Goal: Task Accomplishment & Management: Manage account settings

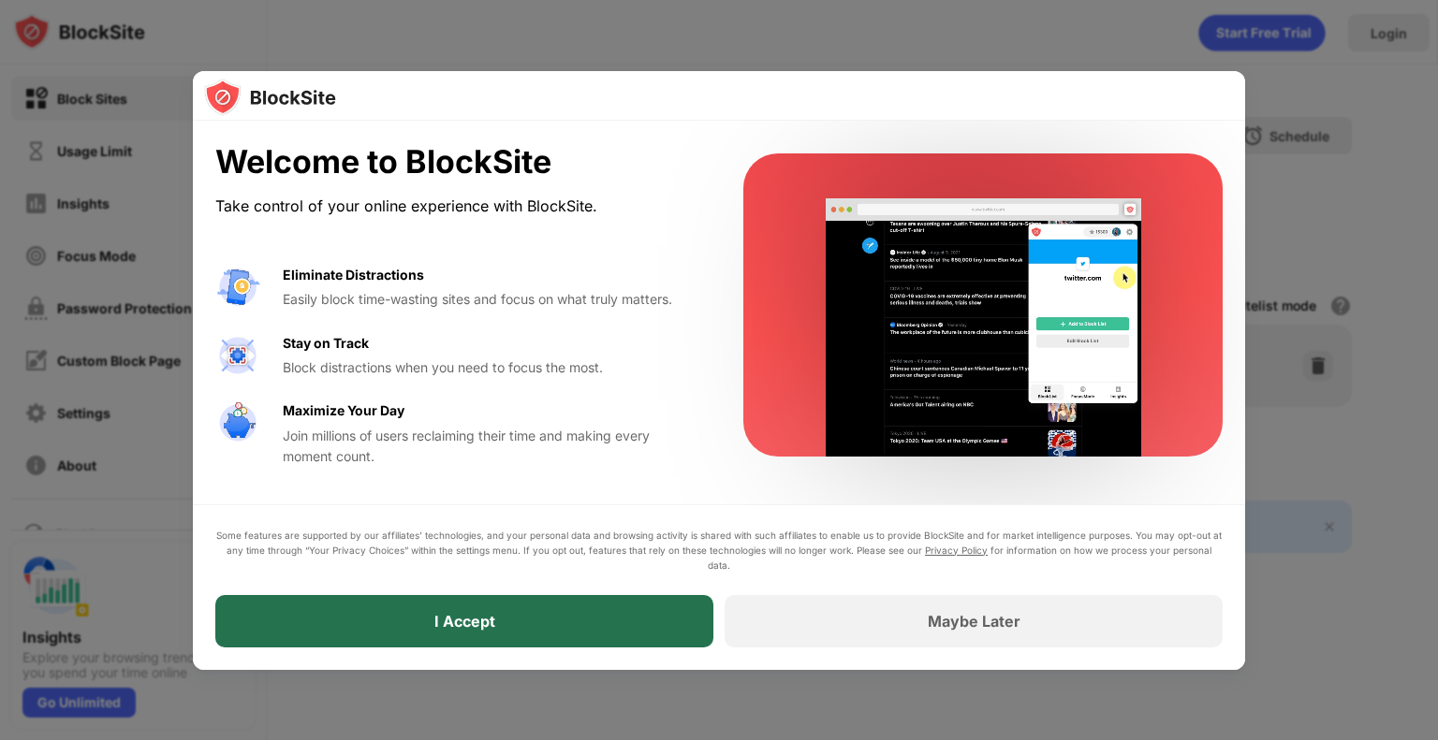
click at [528, 632] on div "I Accept" at bounding box center [464, 621] width 498 height 52
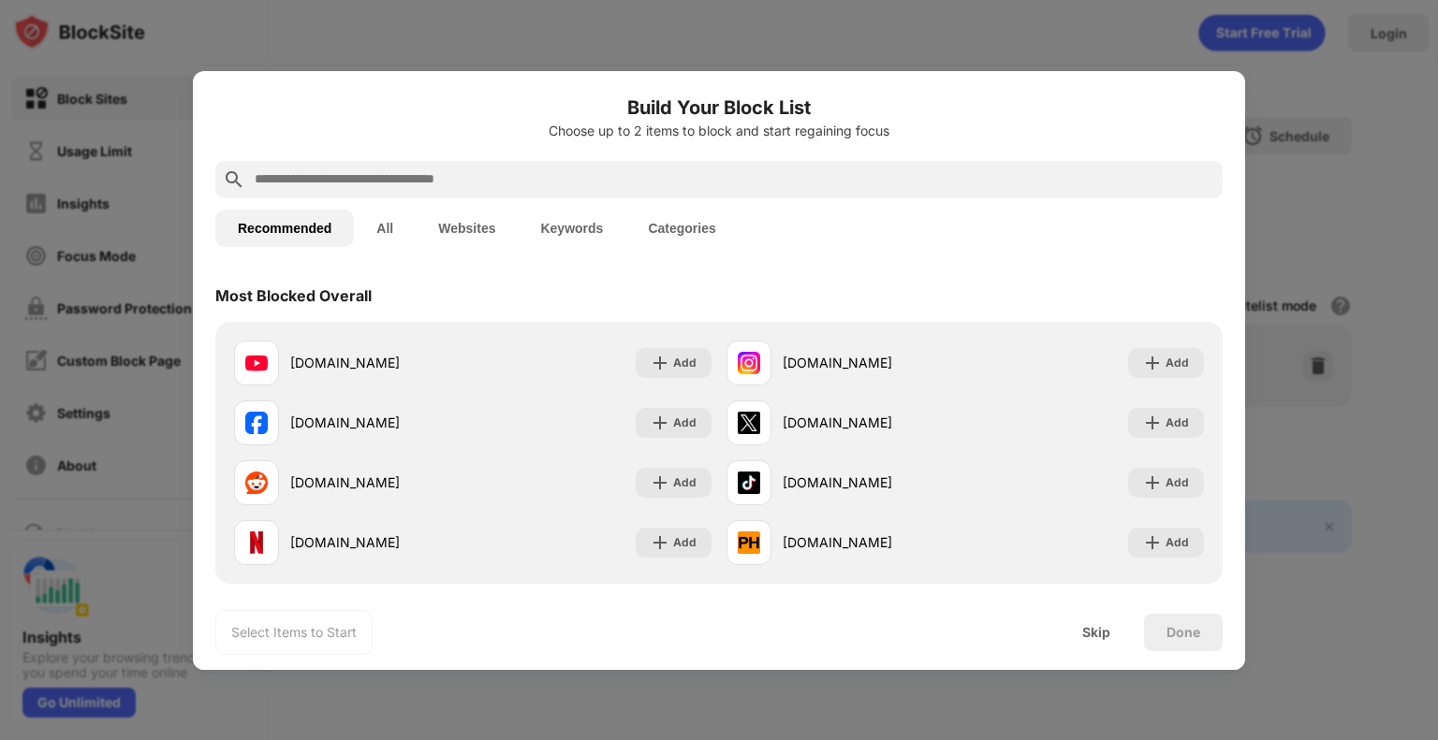
scroll to position [52, 0]
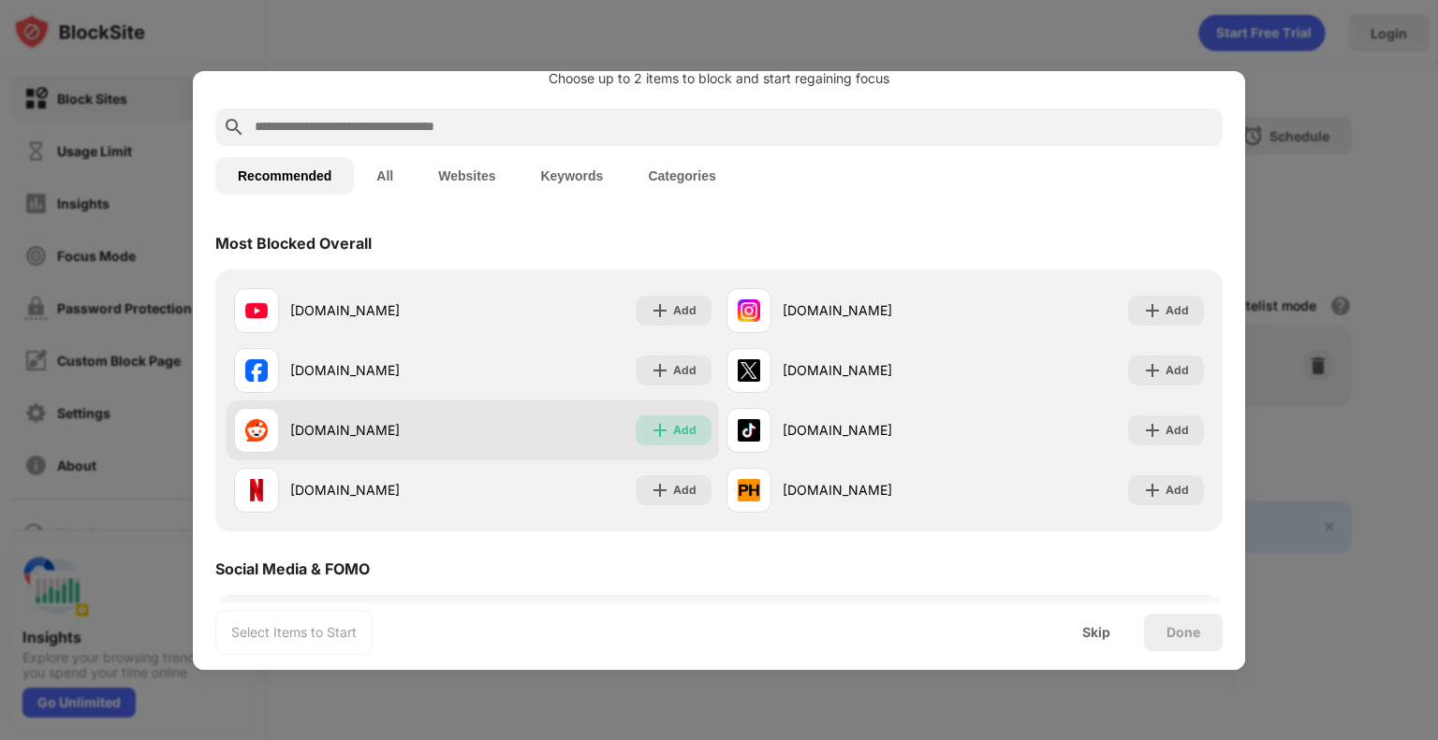
click at [673, 429] on div "Add" at bounding box center [684, 430] width 23 height 19
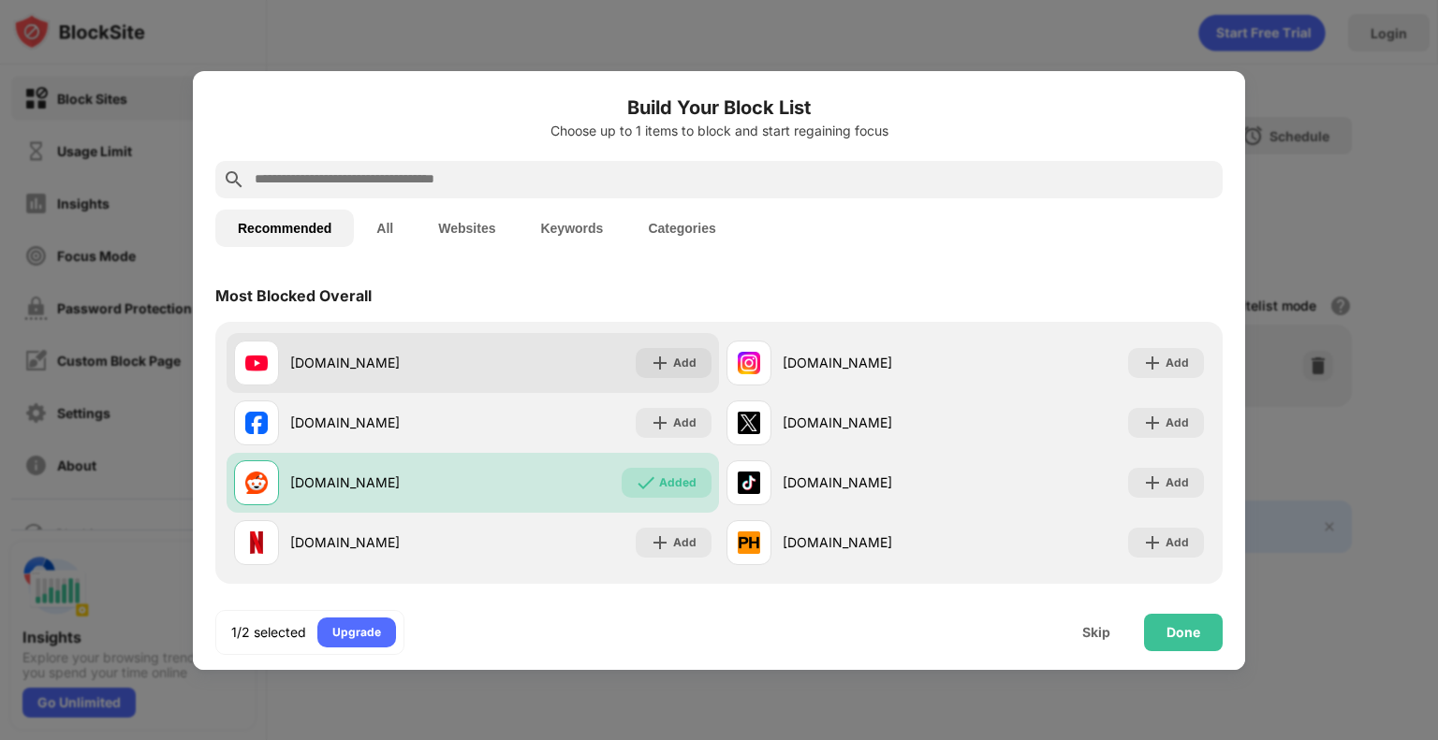
scroll to position [122, 0]
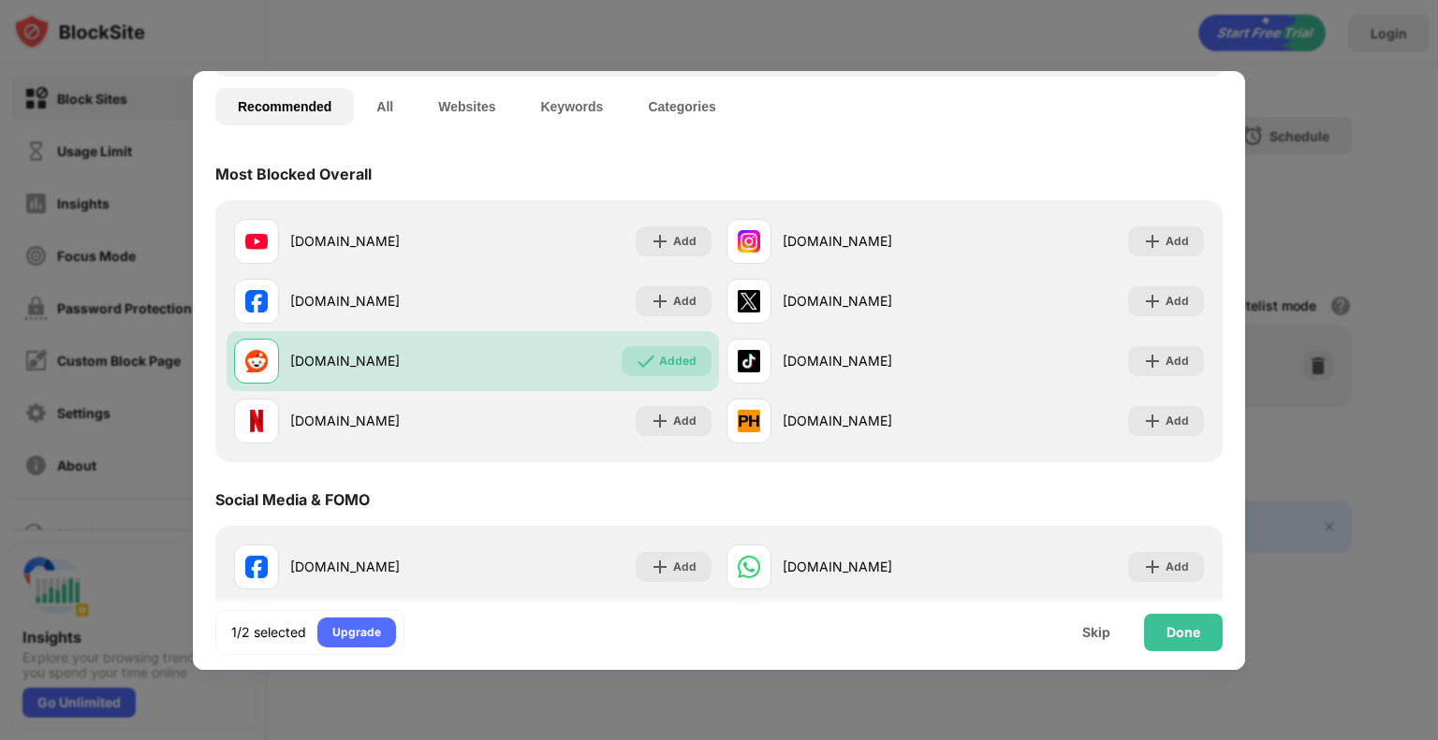
drag, startPoint x: 494, startPoint y: 293, endPoint x: 524, endPoint y: 166, distance: 130.8
click at [524, 166] on div "Most Blocked Overall" at bounding box center [718, 174] width 1007 height 52
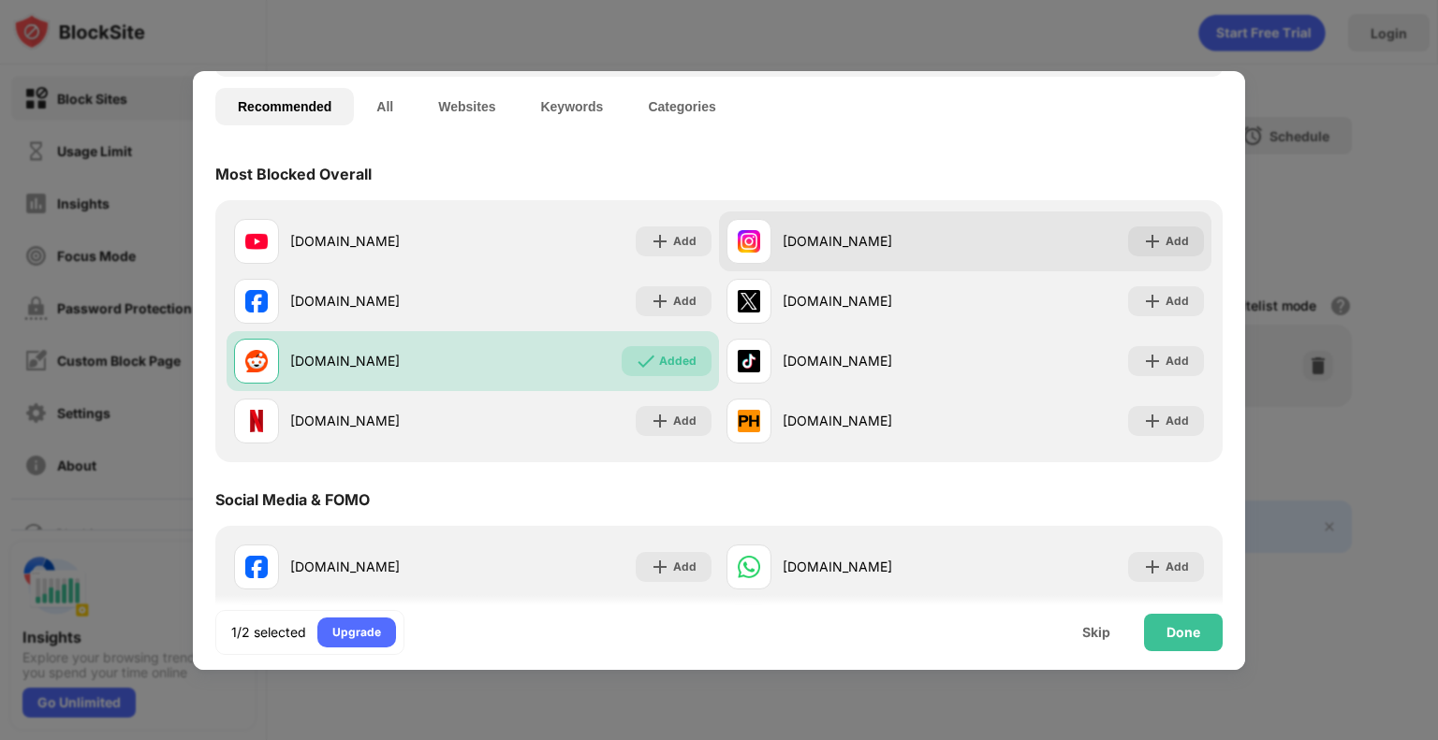
scroll to position [256, 0]
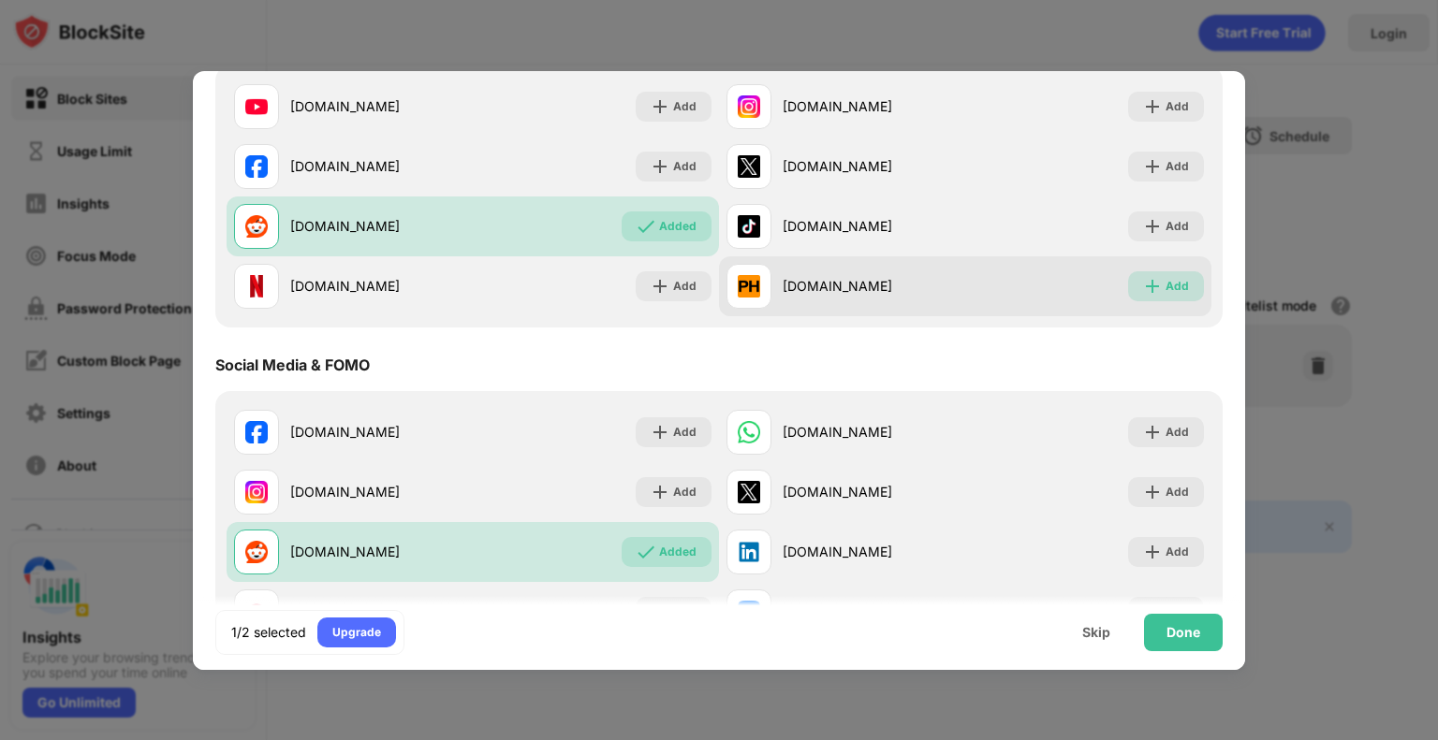
click at [1172, 283] on div "Add" at bounding box center [1176, 286] width 23 height 19
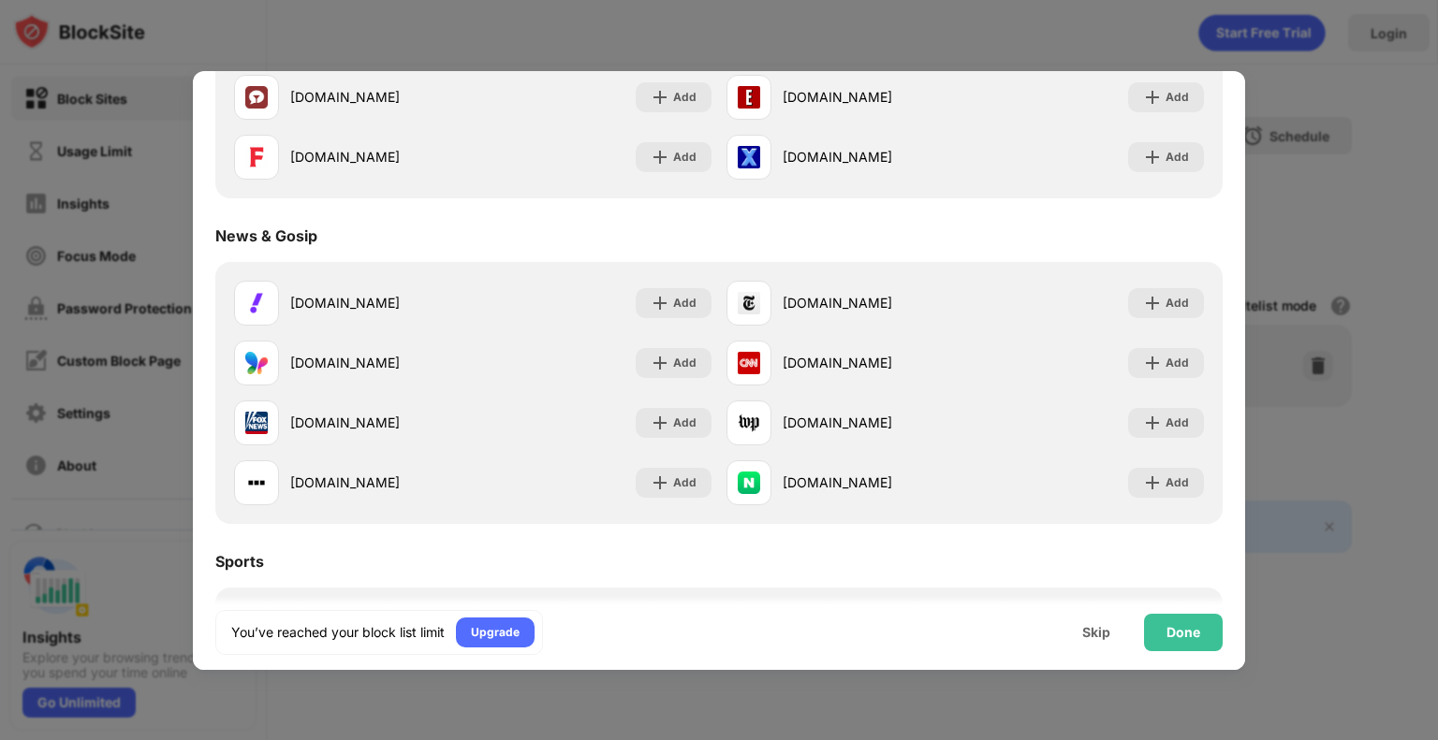
scroll to position [1041, 0]
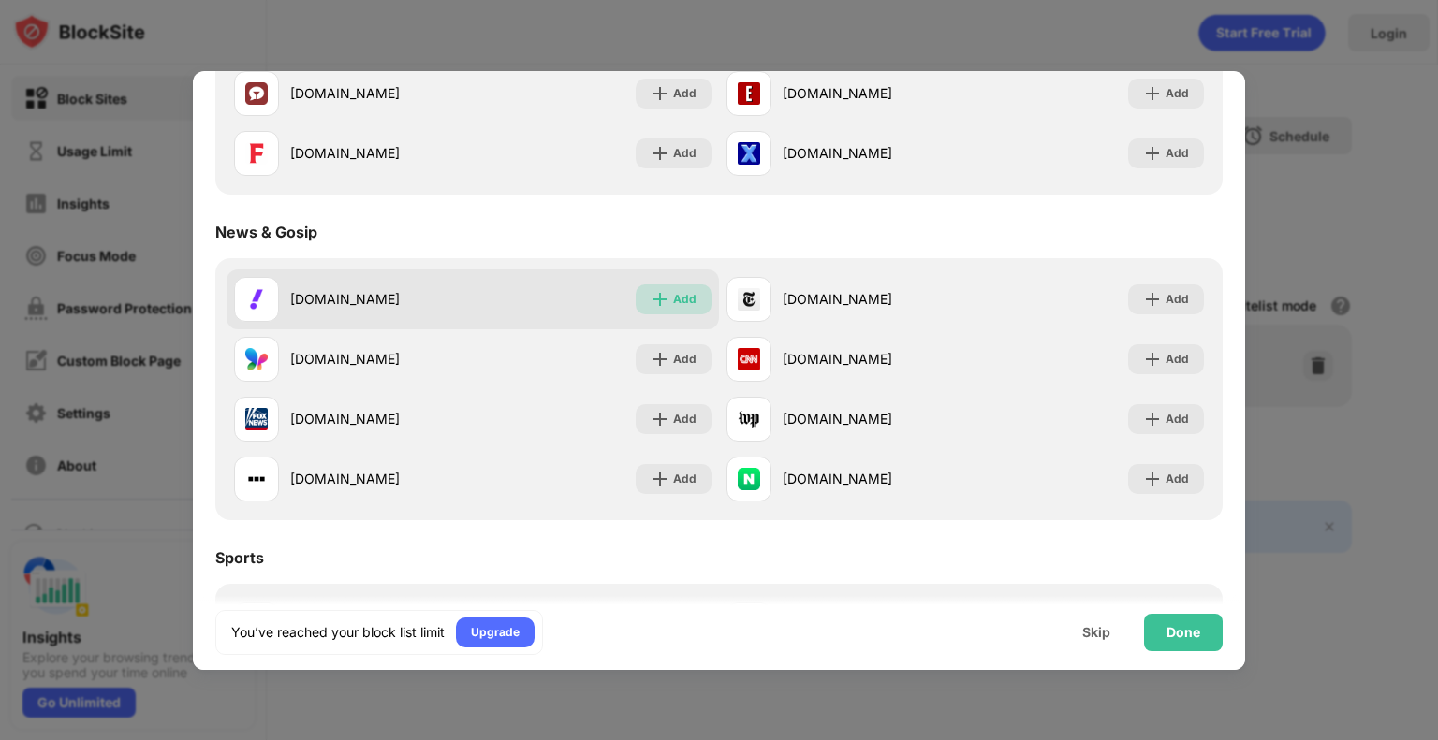
click at [659, 306] on img at bounding box center [660, 299] width 19 height 19
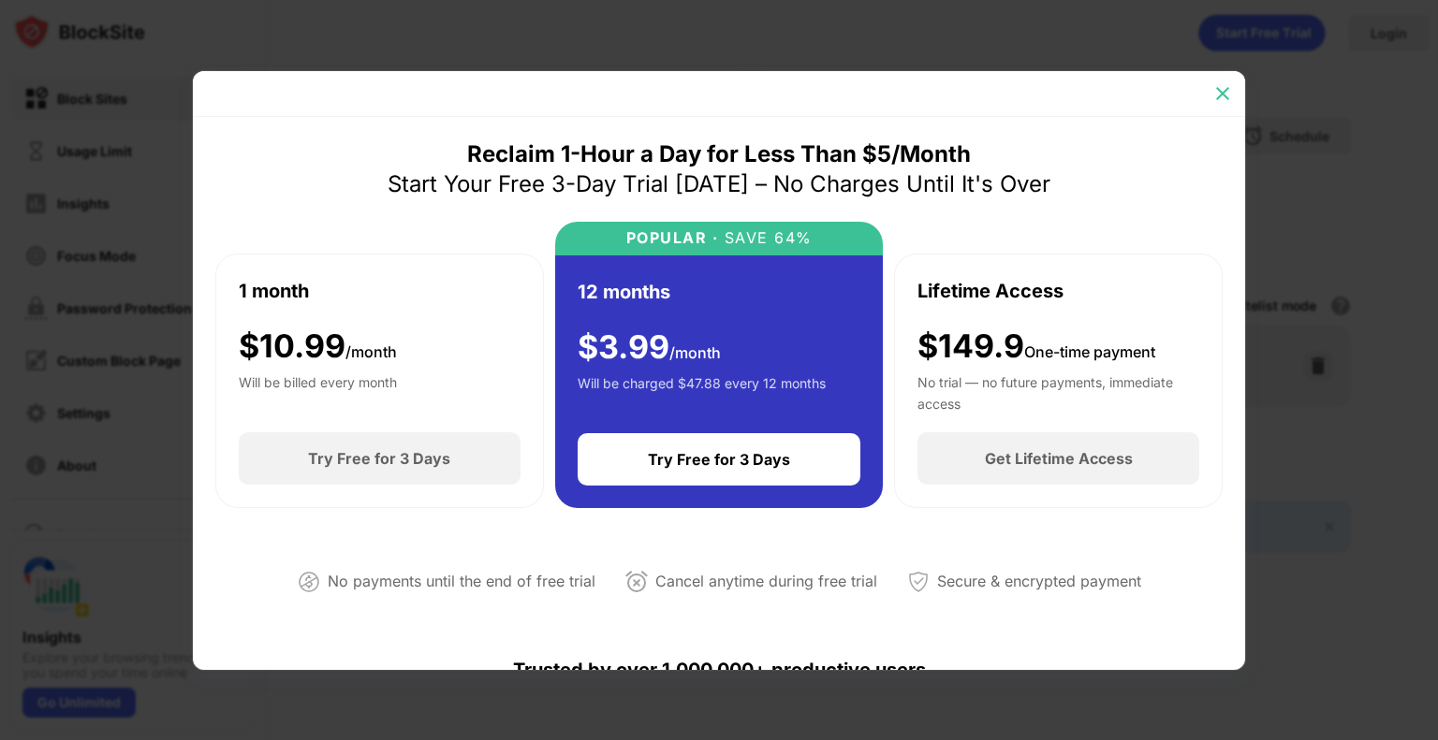
click at [1226, 97] on img at bounding box center [1222, 93] width 19 height 19
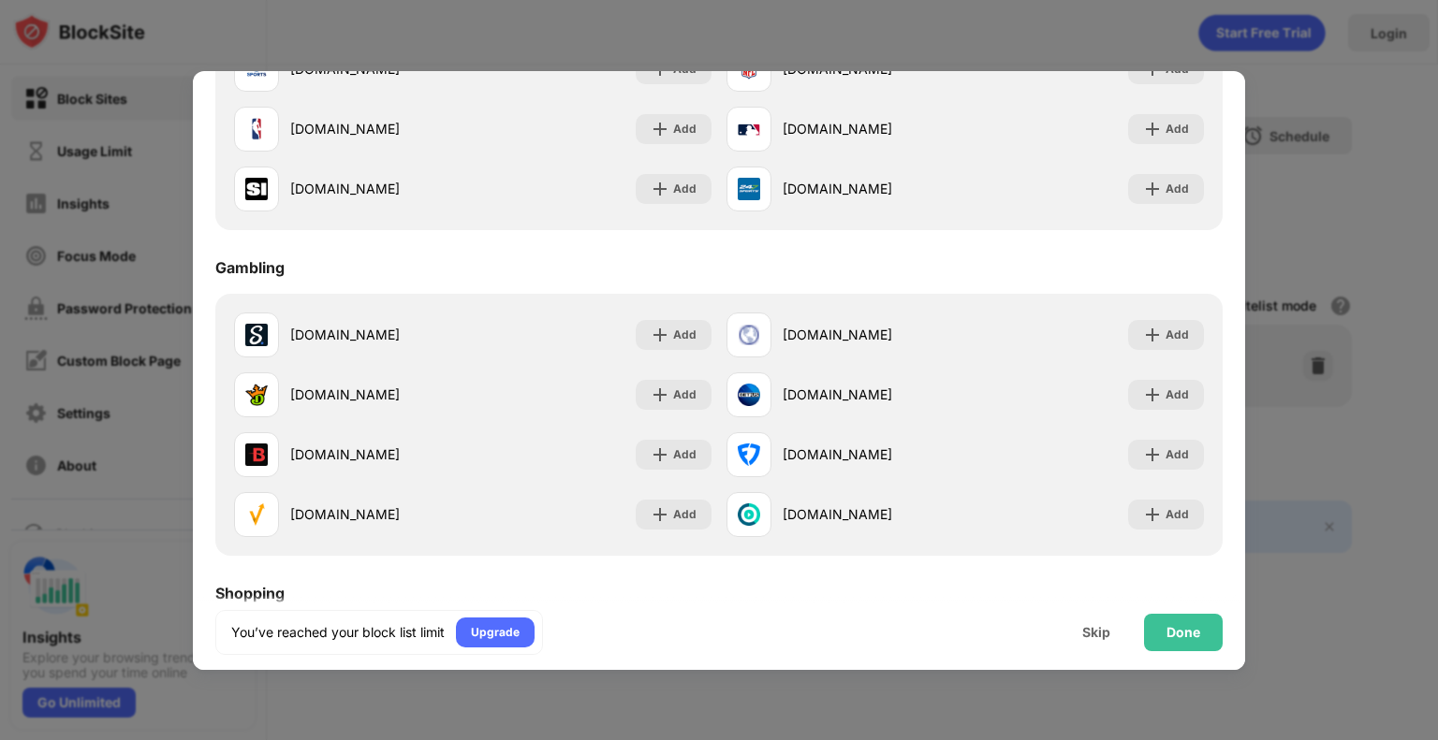
scroll to position [1659, 0]
click at [1168, 635] on div "Done" at bounding box center [1183, 632] width 34 height 15
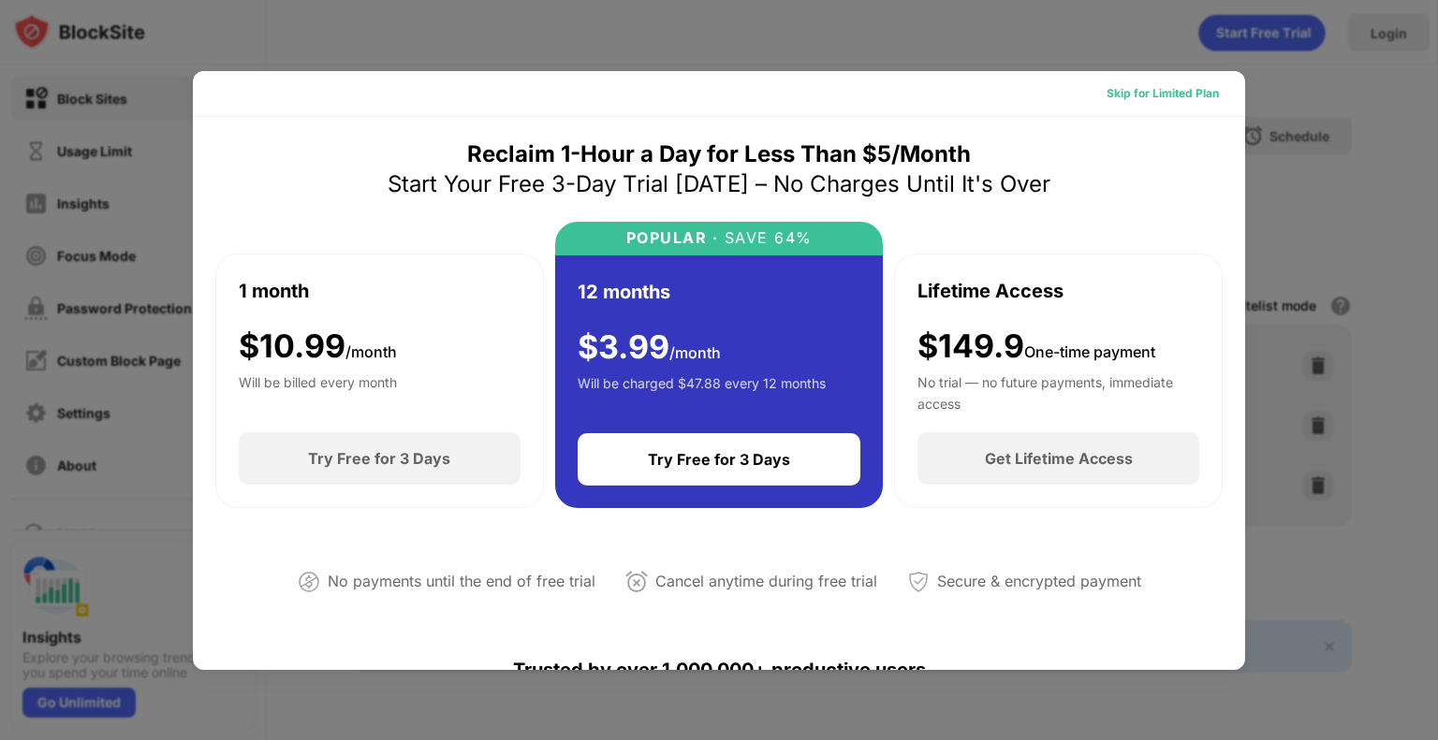
click at [1149, 94] on div "Skip for Limited Plan" at bounding box center [1162, 93] width 112 height 19
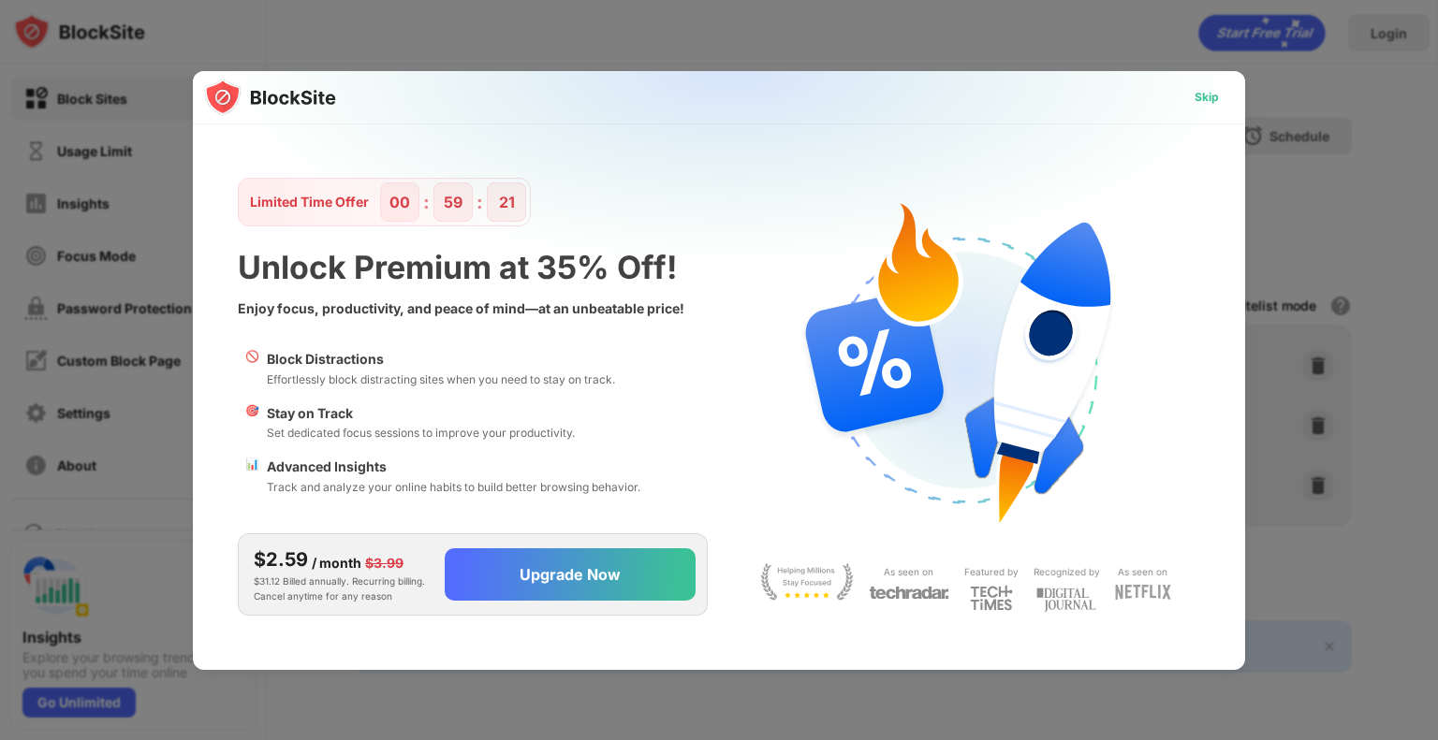
click at [1209, 104] on div "Skip" at bounding box center [1206, 97] width 24 height 19
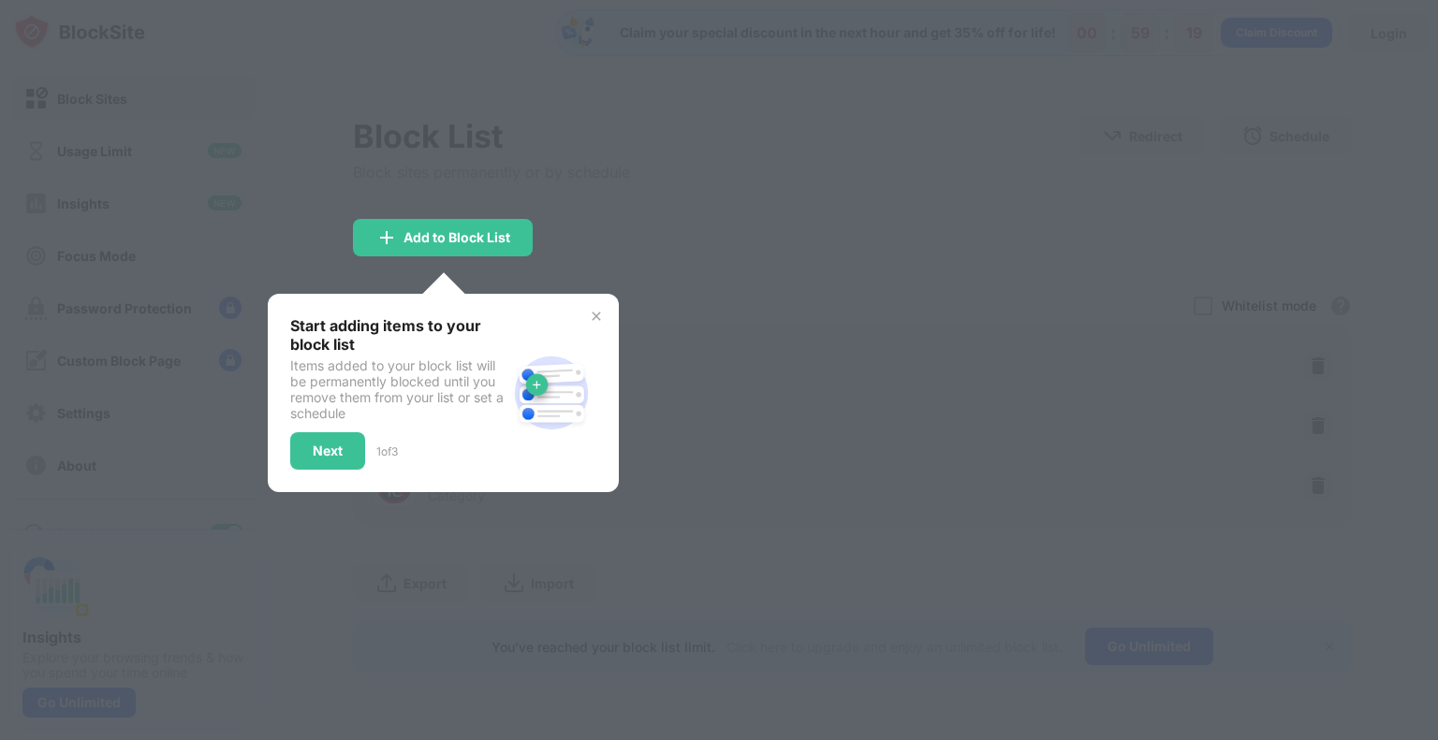
click at [603, 314] on img at bounding box center [596, 316] width 15 height 15
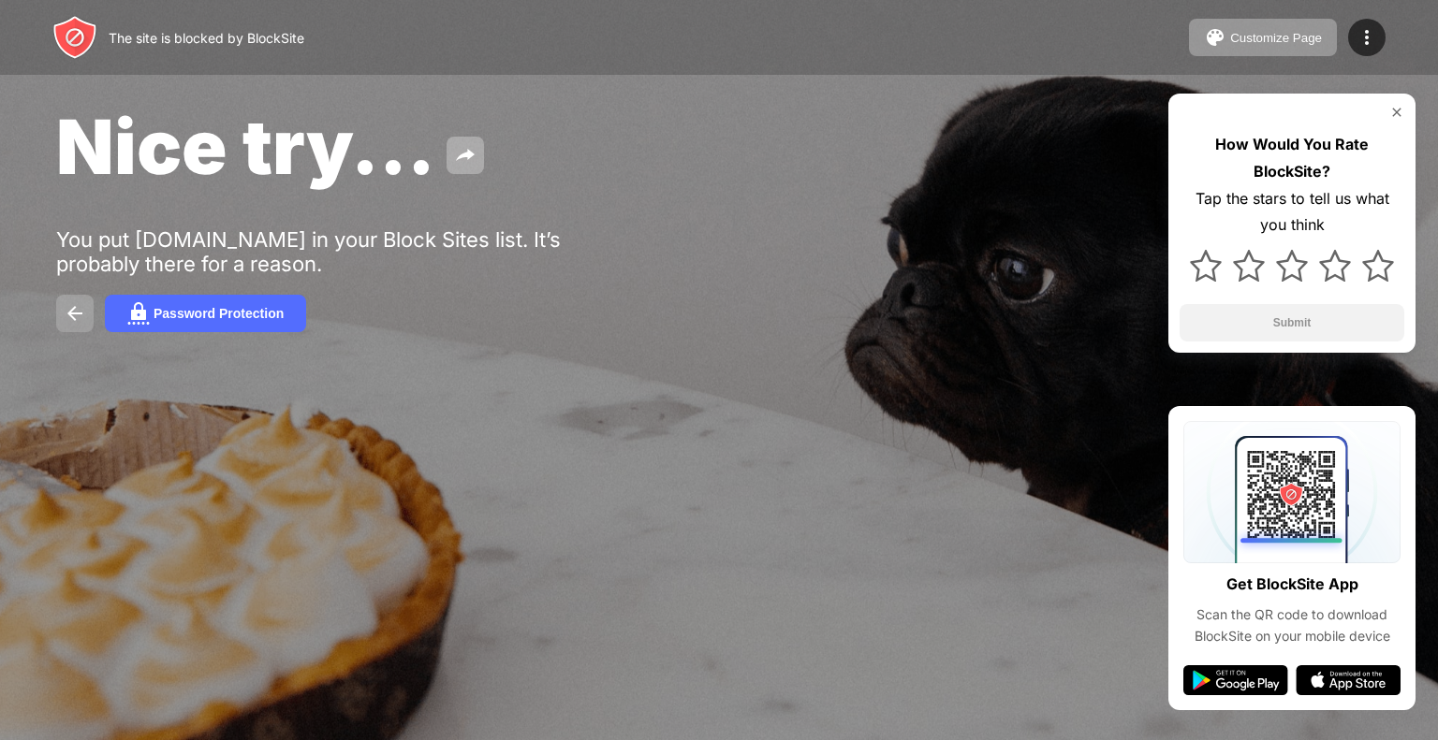
drag, startPoint x: 50, startPoint y: 316, endPoint x: 86, endPoint y: 316, distance: 36.5
click at [86, 316] on div "Nice try... You put reddit.com in your Block Sites list. It’s probably there fo…" at bounding box center [719, 216] width 1438 height 433
click at [86, 316] on button at bounding box center [74, 313] width 37 height 37
